Goal: Browse casually: Explore the website without a specific task or goal

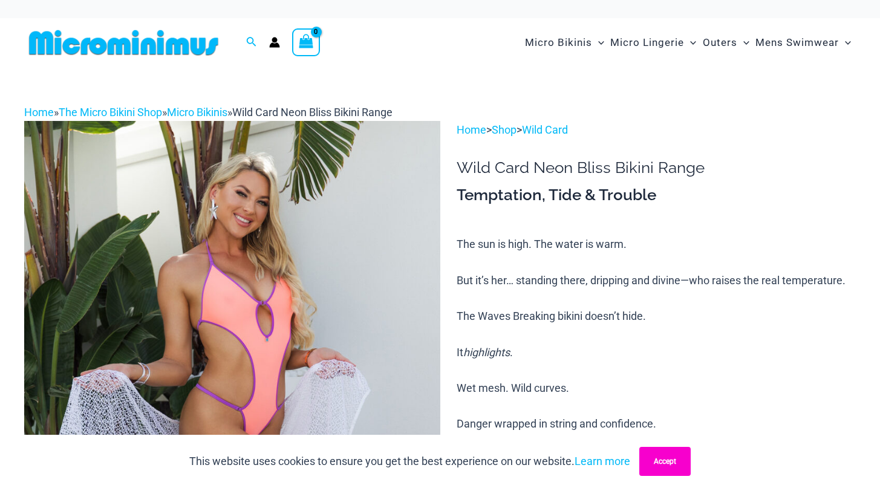
click at [668, 456] on button "Accept" at bounding box center [664, 461] width 51 height 29
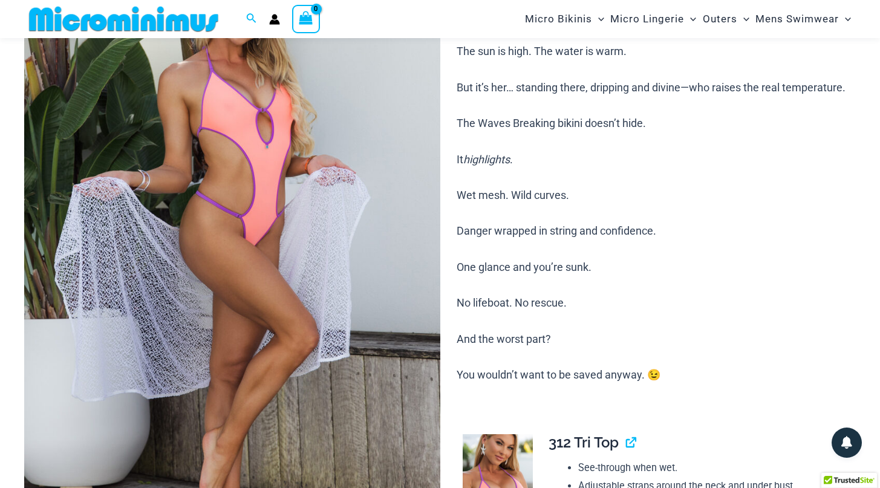
scroll to position [200, 0]
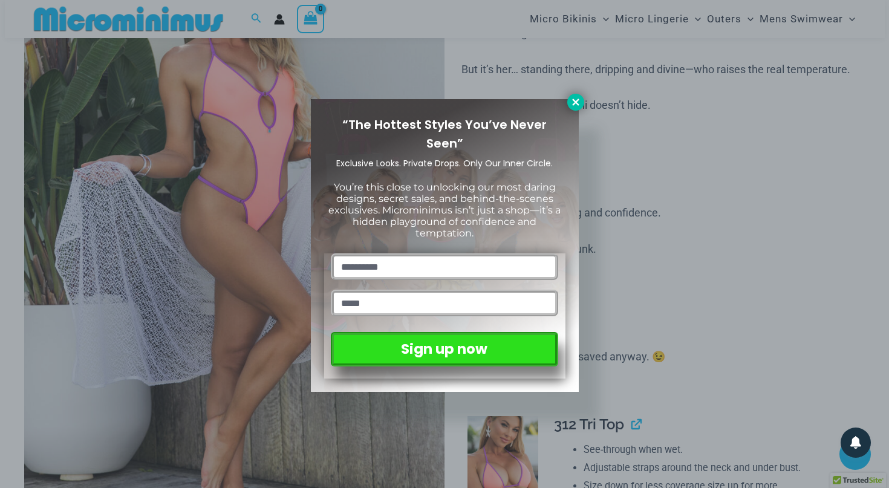
click at [577, 99] on icon at bounding box center [575, 102] width 11 height 11
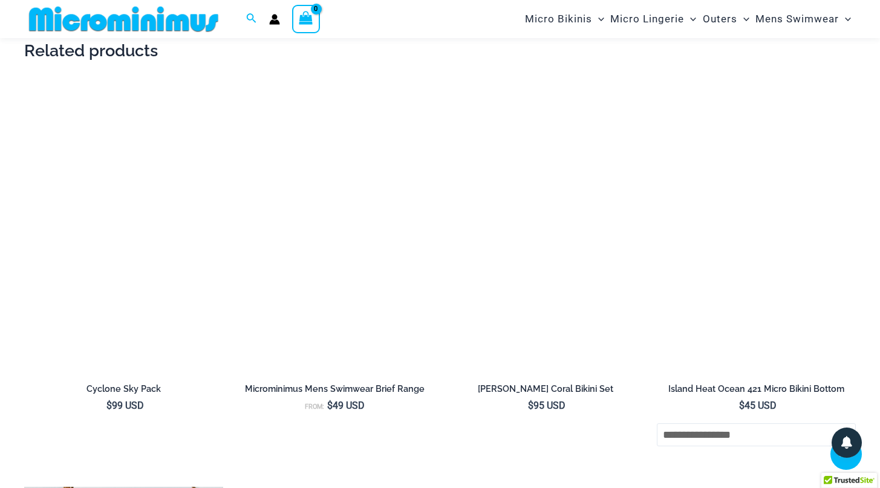
scroll to position [2359, 0]
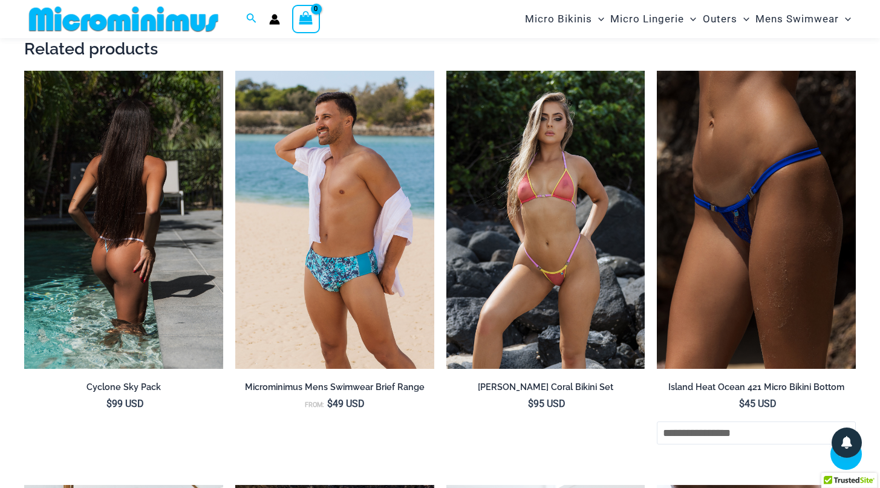
click at [147, 269] on img at bounding box center [123, 220] width 199 height 298
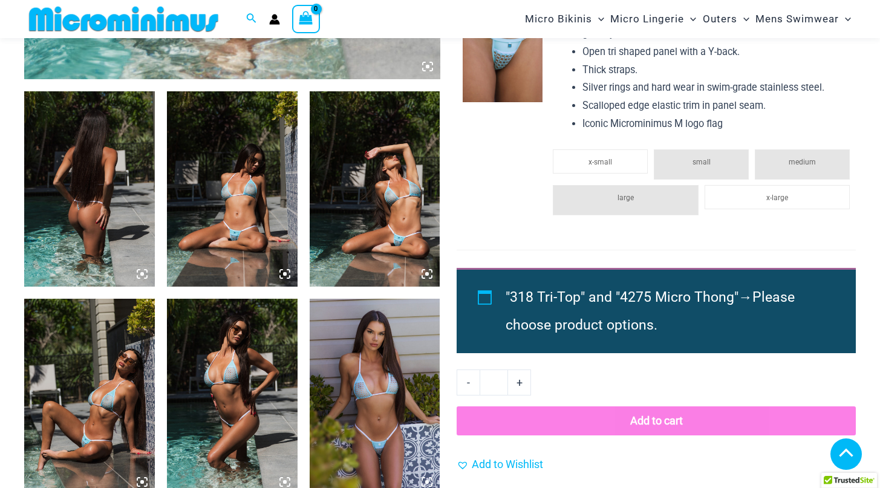
scroll to position [655, 0]
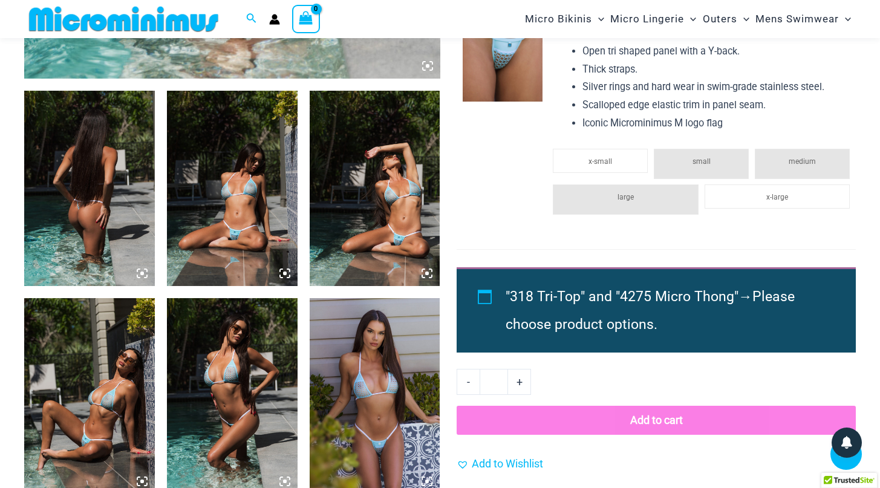
click at [229, 198] on img at bounding box center [232, 189] width 131 height 196
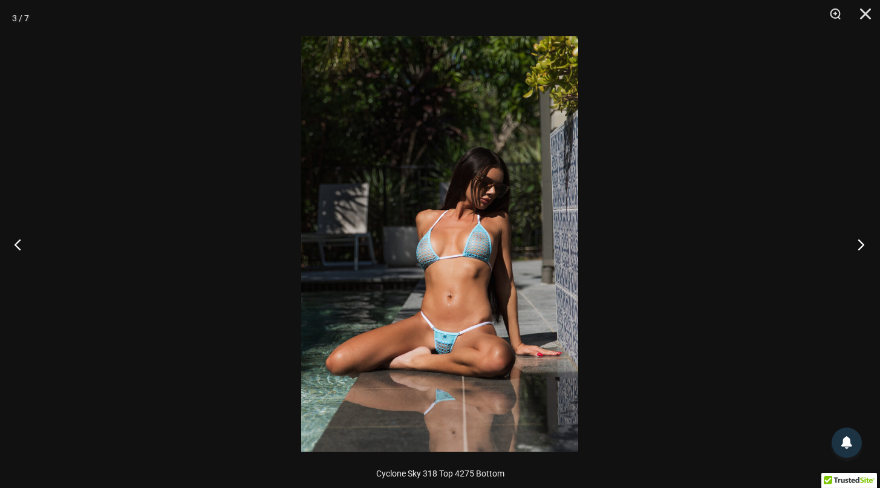
click at [860, 244] on button "Next" at bounding box center [856, 244] width 45 height 60
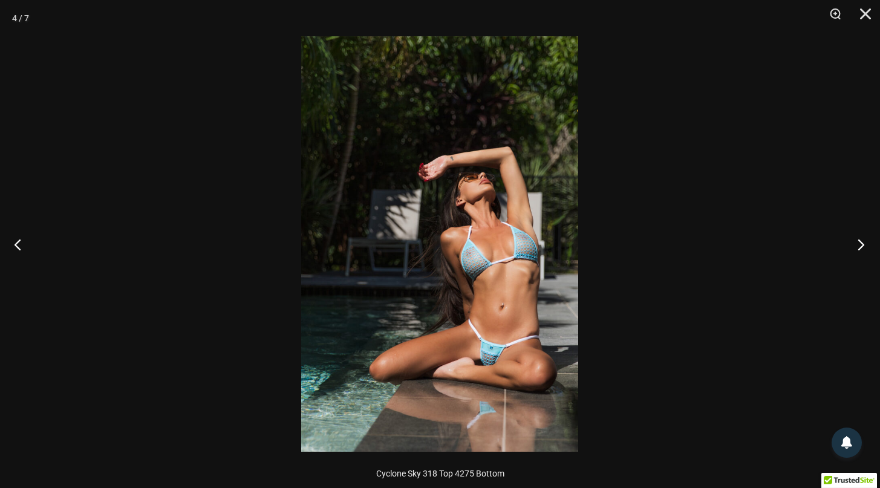
click at [860, 244] on button "Next" at bounding box center [856, 244] width 45 height 60
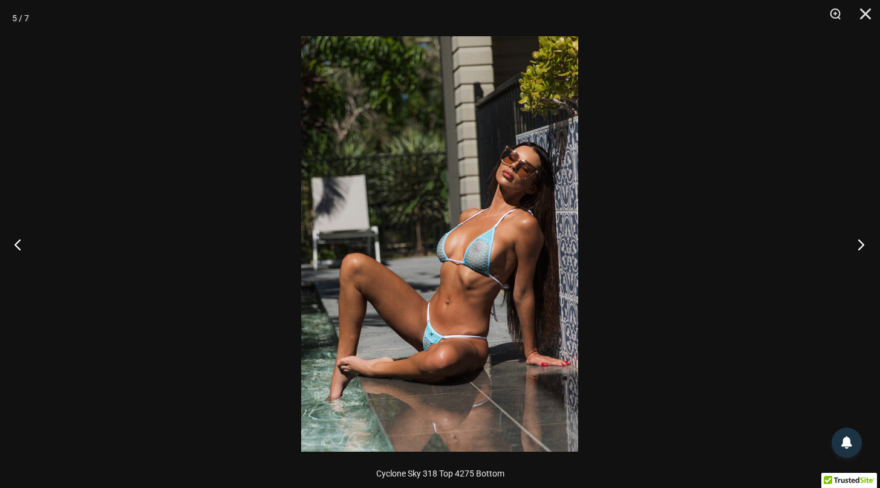
click at [860, 244] on button "Next" at bounding box center [856, 244] width 45 height 60
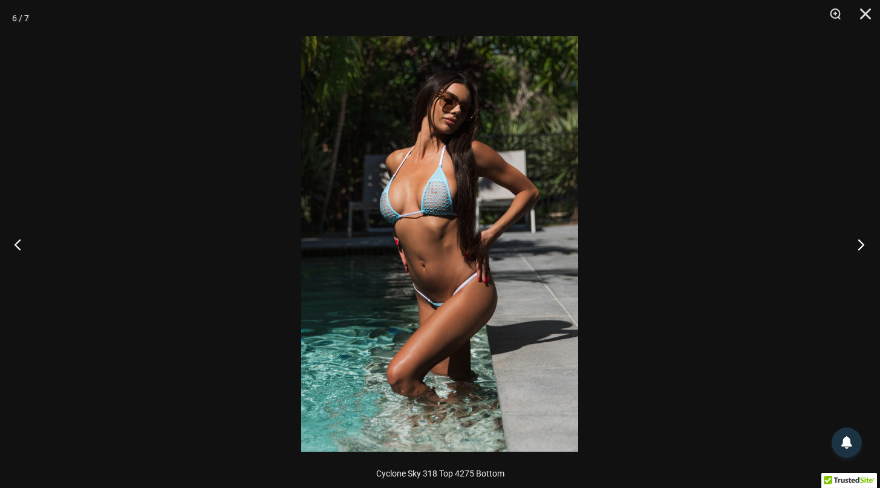
click at [860, 244] on button "Next" at bounding box center [856, 244] width 45 height 60
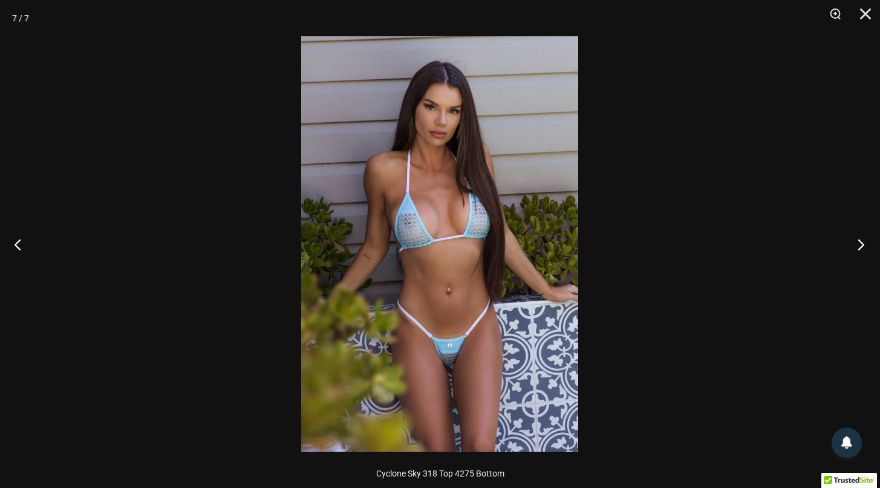
click at [860, 244] on button "Next" at bounding box center [856, 244] width 45 height 60
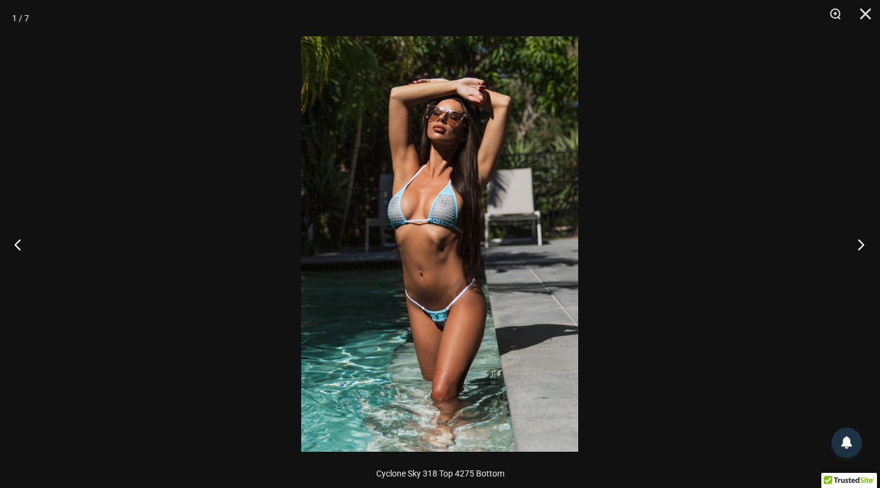
click at [860, 244] on button "Next" at bounding box center [856, 244] width 45 height 60
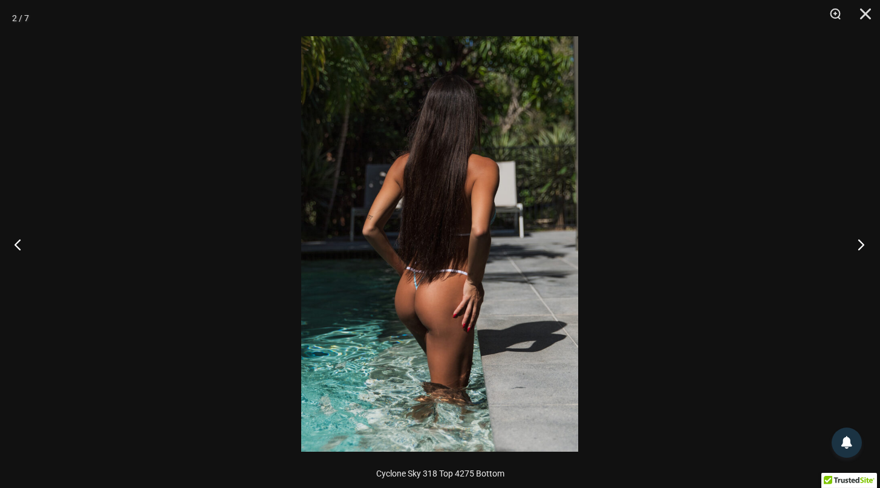
click at [860, 244] on button "Next" at bounding box center [856, 244] width 45 height 60
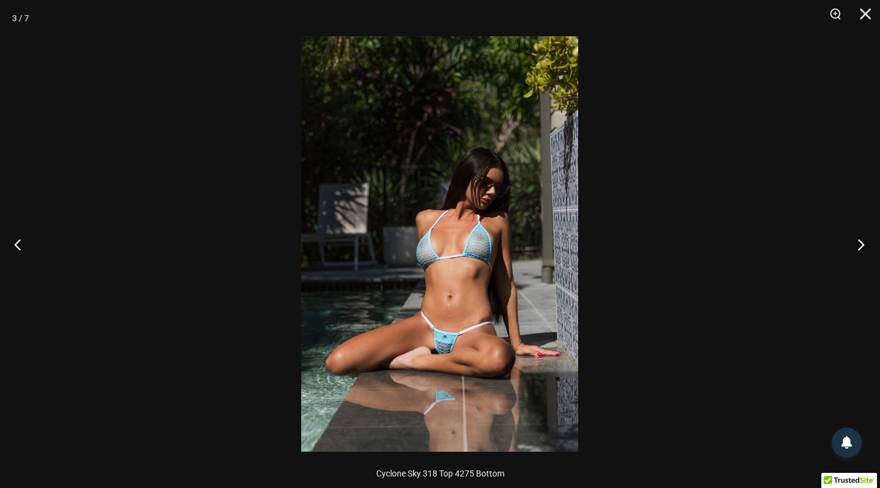
click at [860, 244] on button "Next" at bounding box center [856, 244] width 45 height 60
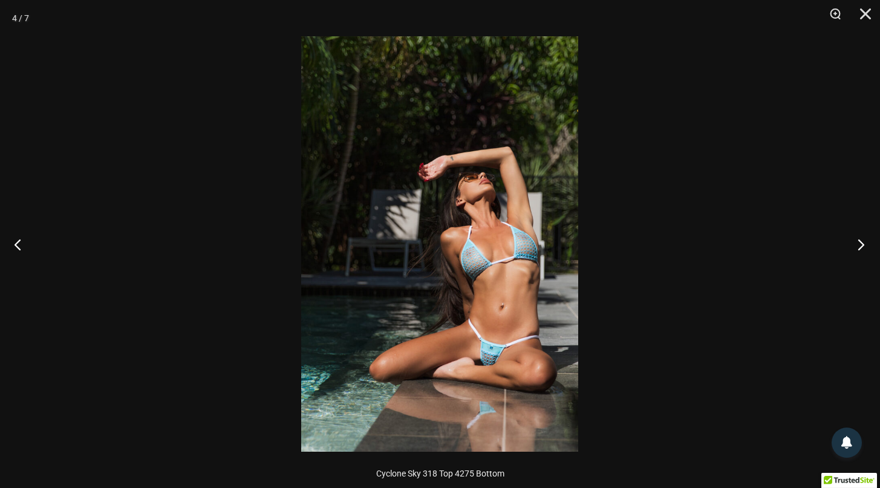
click at [860, 244] on button "Next" at bounding box center [856, 244] width 45 height 60
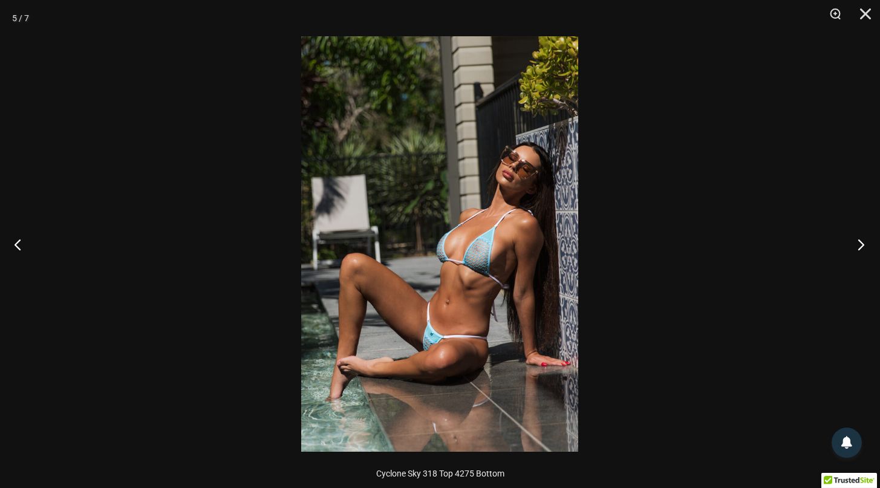
click at [860, 244] on button "Next" at bounding box center [856, 244] width 45 height 60
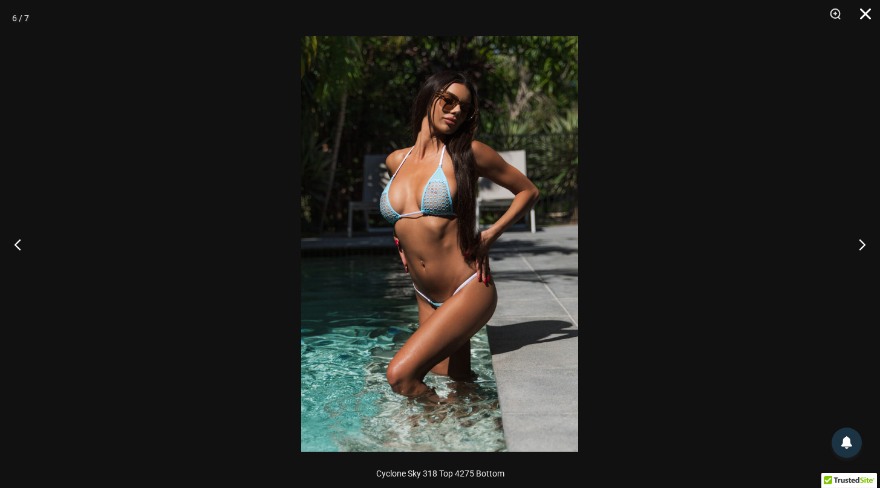
click at [862, 8] on button "Close" at bounding box center [861, 18] width 30 height 36
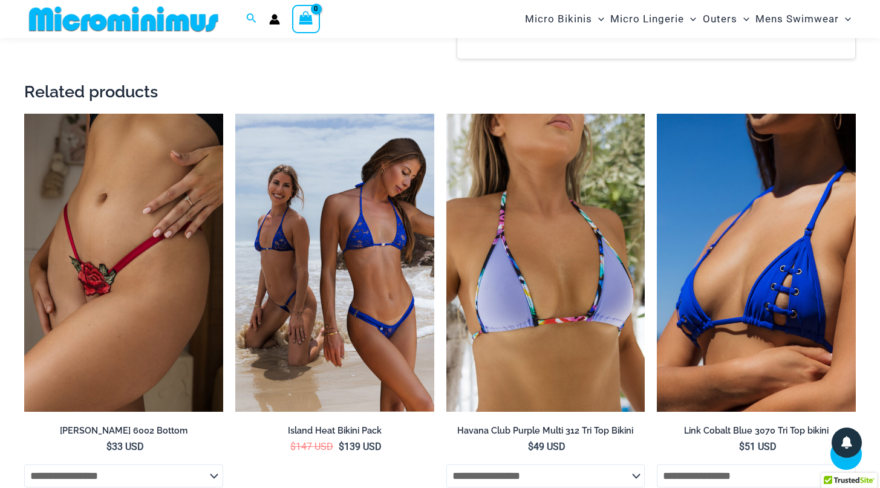
scroll to position [1472, 0]
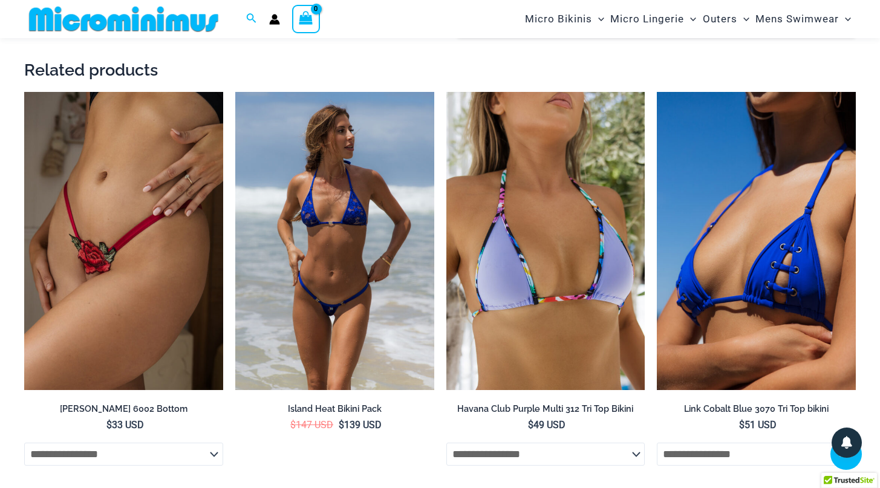
click at [326, 279] on img at bounding box center [334, 241] width 199 height 298
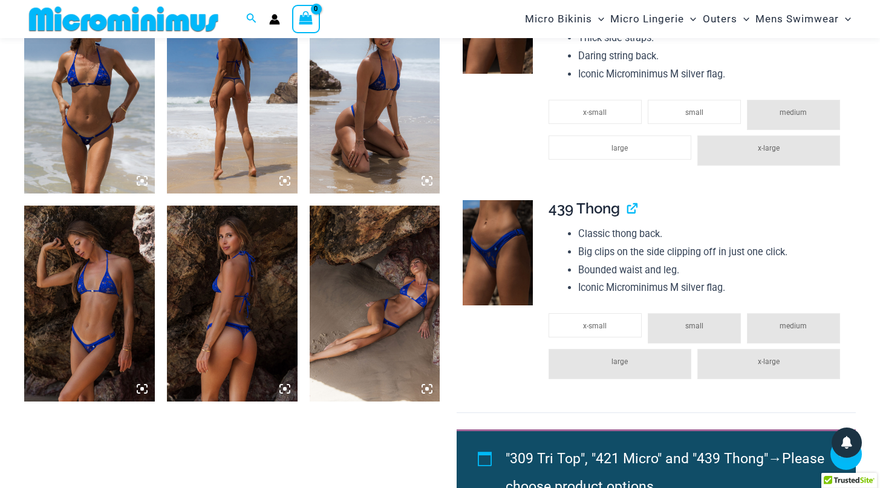
scroll to position [750, 0]
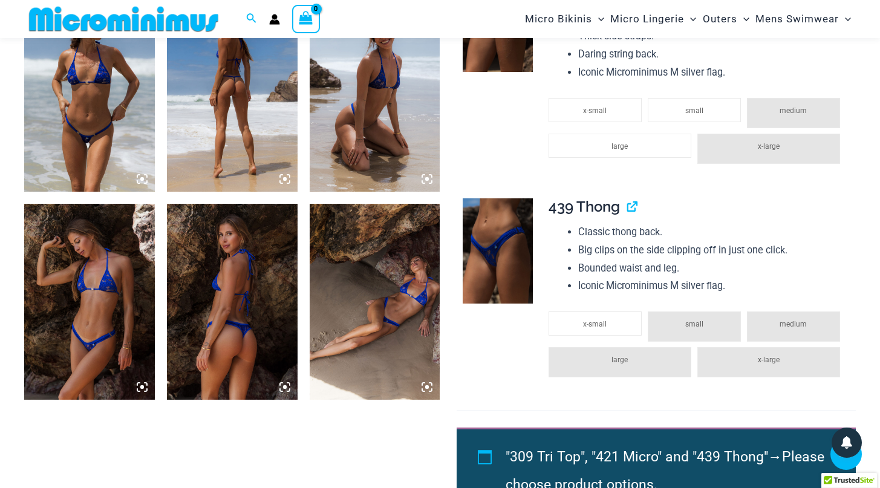
click at [261, 141] on img at bounding box center [232, 94] width 131 height 196
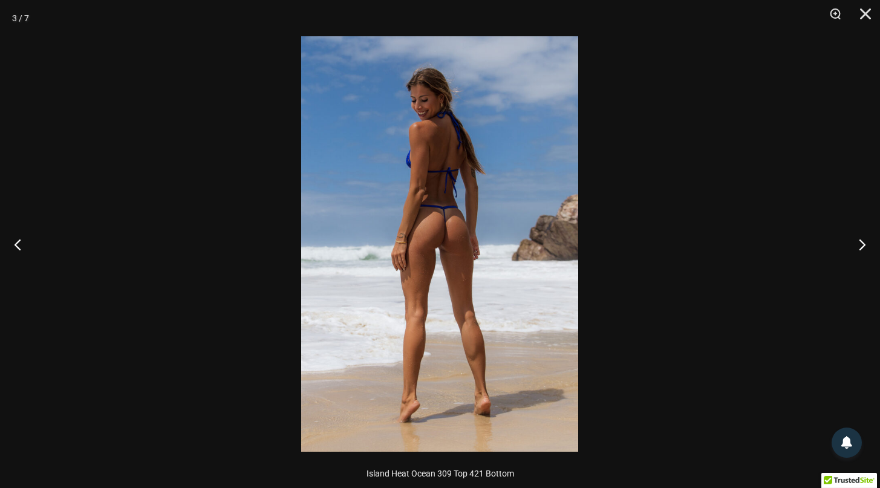
click at [444, 230] on img at bounding box center [439, 243] width 277 height 415
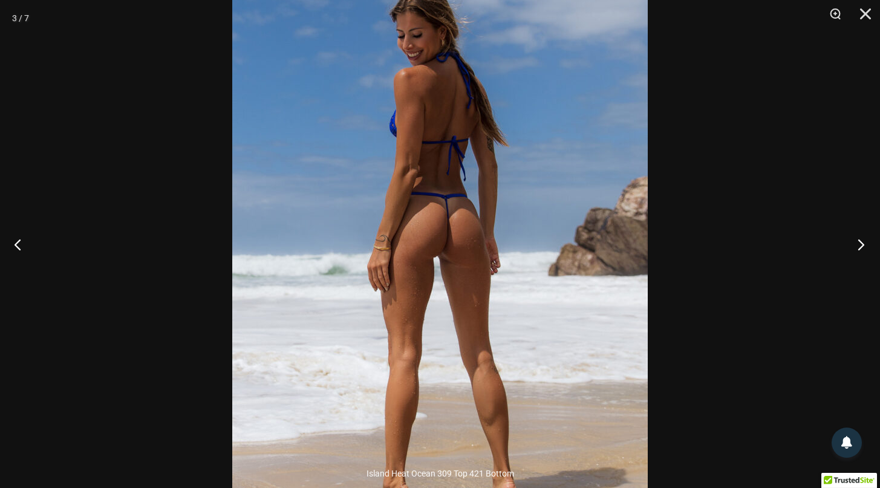
click at [859, 246] on button "Next" at bounding box center [856, 244] width 45 height 60
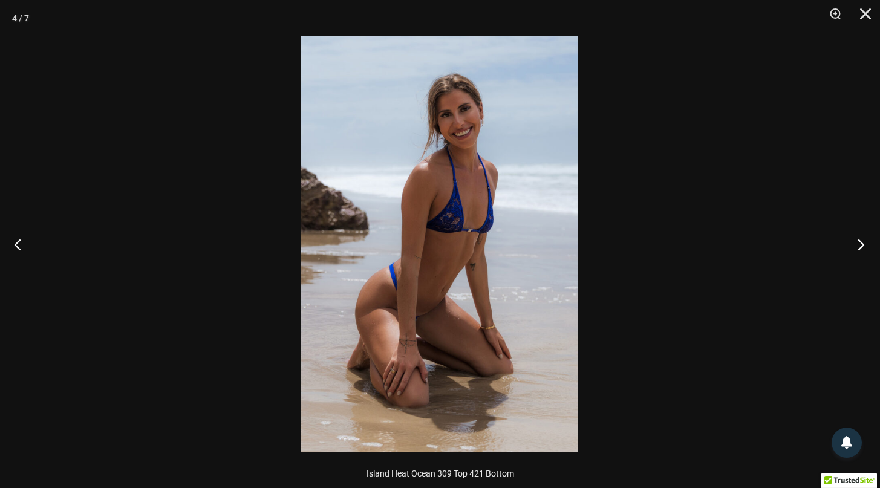
click at [859, 246] on button "Next" at bounding box center [856, 244] width 45 height 60
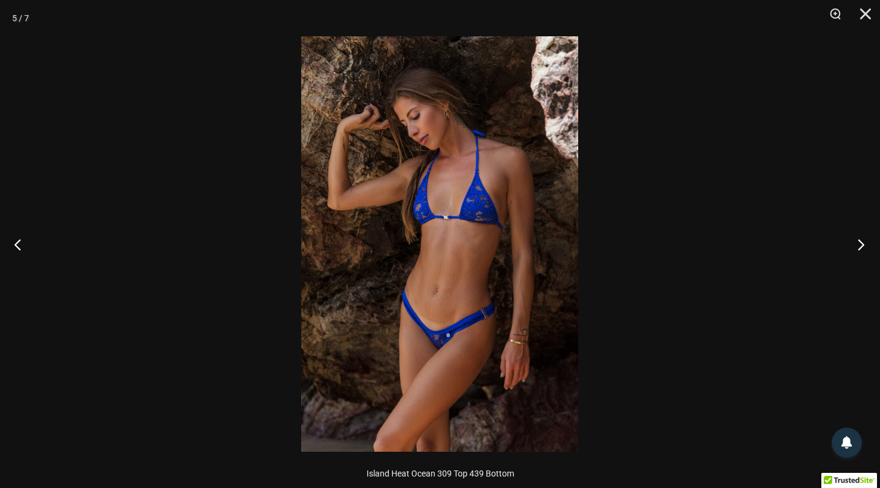
click at [859, 246] on button "Next" at bounding box center [856, 244] width 45 height 60
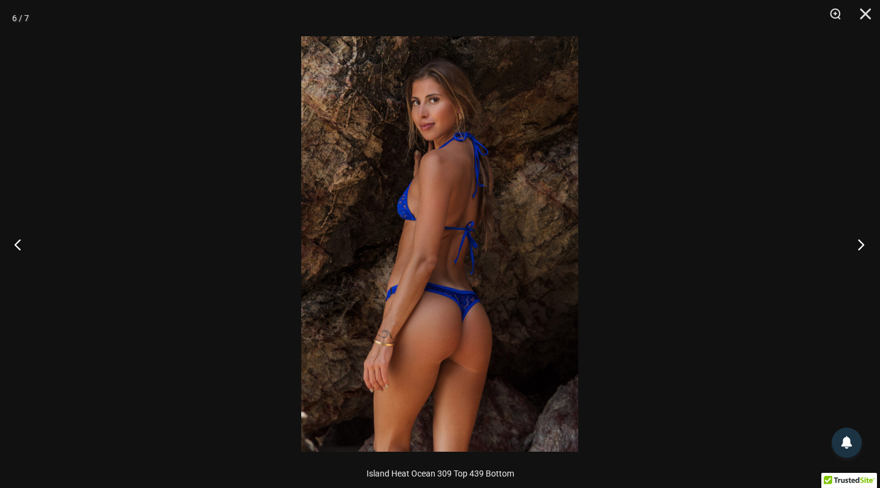
click at [859, 246] on button "Next" at bounding box center [856, 244] width 45 height 60
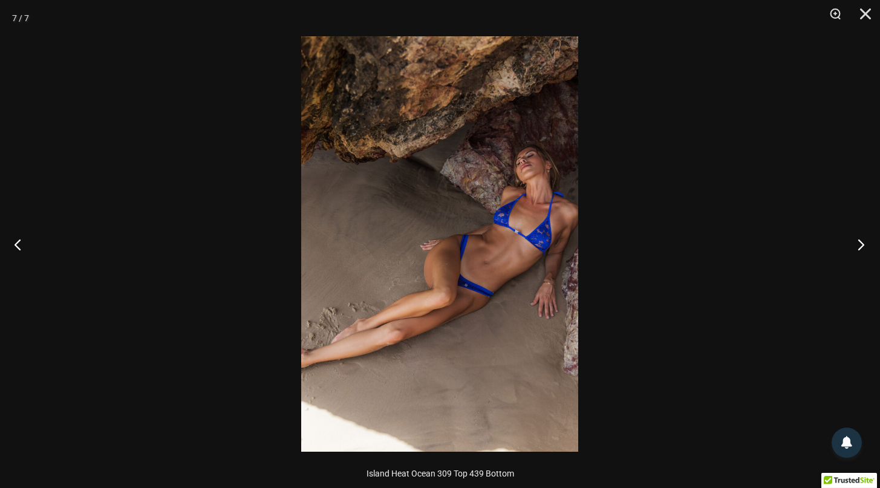
click at [859, 246] on button "Next" at bounding box center [856, 244] width 45 height 60
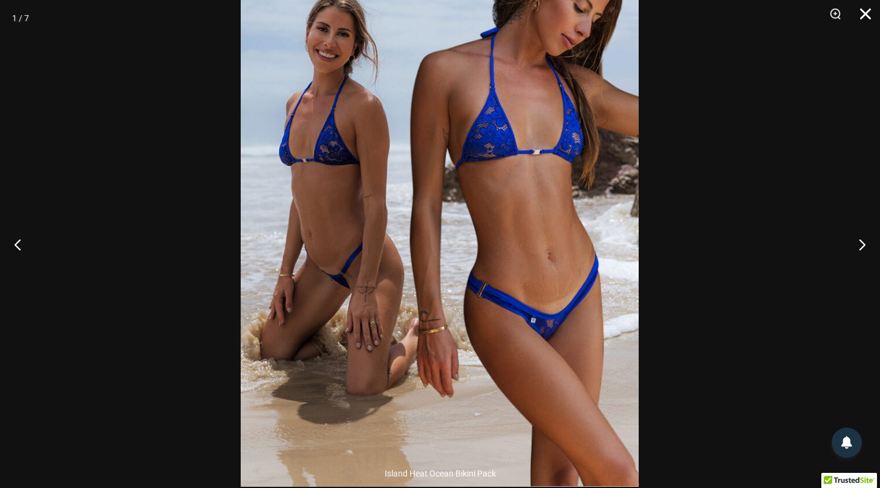
click at [860, 15] on button "Close" at bounding box center [861, 18] width 30 height 36
